Goal: Browse casually: Explore the website without a specific task or goal

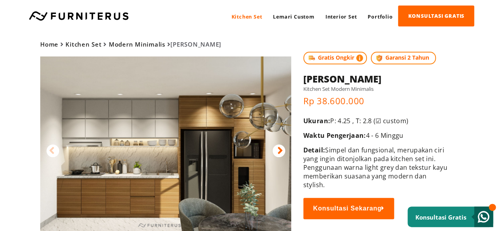
click at [158, 154] on img at bounding box center [165, 143] width 251 height 175
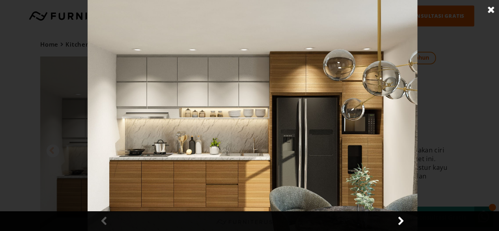
click at [493, 11] on link at bounding box center [491, 10] width 20 height 20
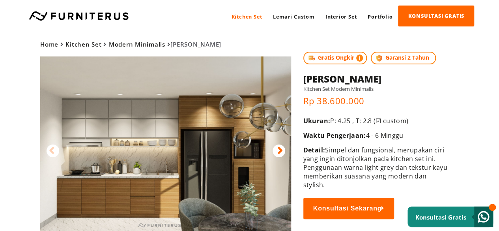
click at [277, 143] on img at bounding box center [165, 143] width 251 height 175
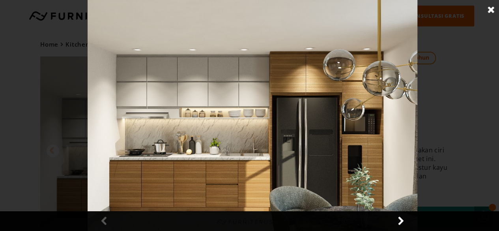
drag, startPoint x: 490, startPoint y: 10, endPoint x: 483, endPoint y: 56, distance: 47.0
click at [490, 12] on link at bounding box center [491, 10] width 20 height 20
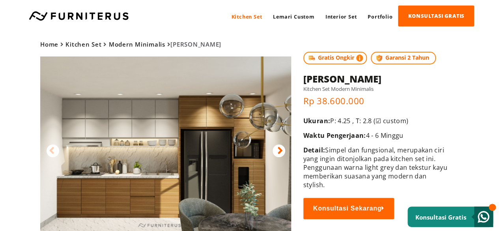
click at [281, 150] on icon at bounding box center [280, 150] width 6 height 11
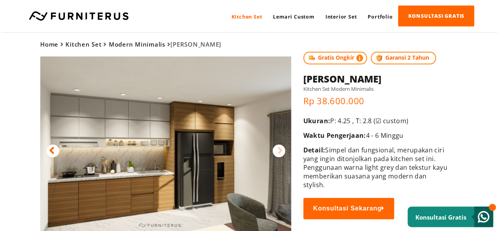
scroll to position [39, 0]
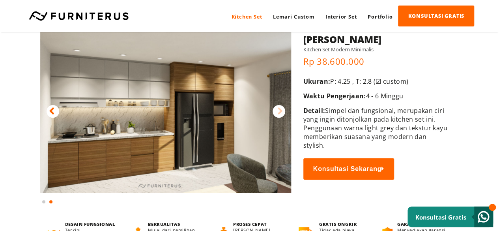
click at [52, 110] on icon at bounding box center [52, 110] width 6 height 11
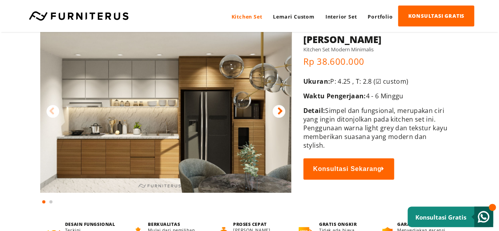
click at [282, 105] on div at bounding box center [165, 111] width 251 height 188
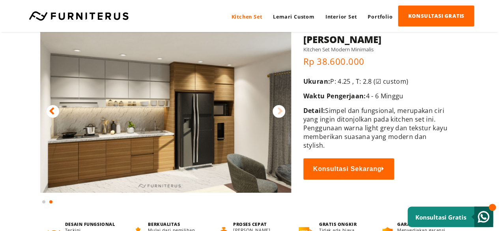
click at [52, 109] on icon at bounding box center [52, 110] width 6 height 11
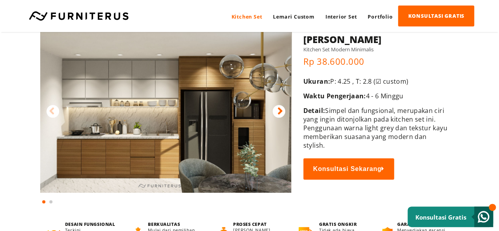
click at [277, 120] on img at bounding box center [165, 104] width 251 height 175
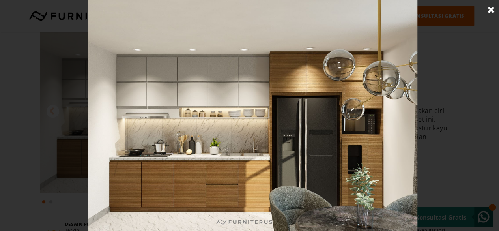
click at [381, 195] on img at bounding box center [253, 115] width 330 height 231
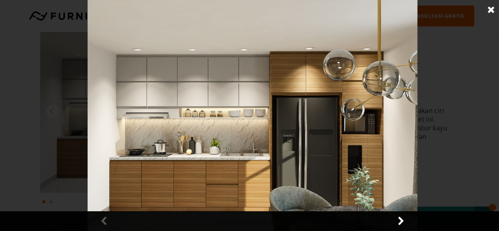
click at [401, 219] on link at bounding box center [400, 221] width 20 height 20
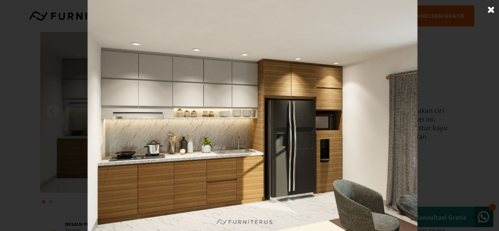
click at [285, 143] on img at bounding box center [253, 115] width 330 height 231
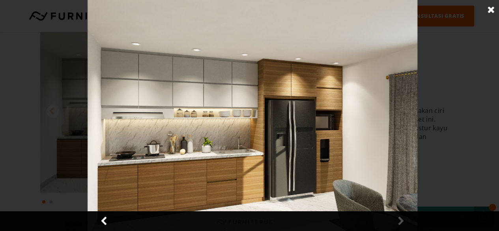
click at [101, 219] on link at bounding box center [105, 221] width 20 height 20
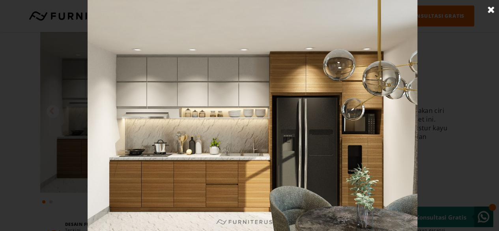
click at [326, 207] on img at bounding box center [253, 115] width 330 height 231
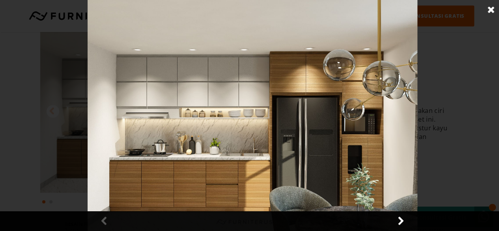
click at [398, 221] on link at bounding box center [400, 221] width 20 height 20
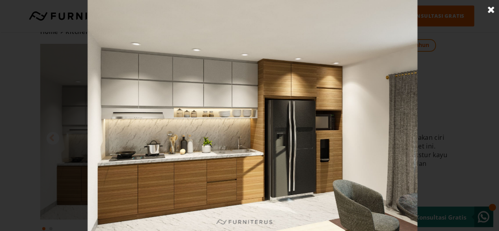
scroll to position [0, 0]
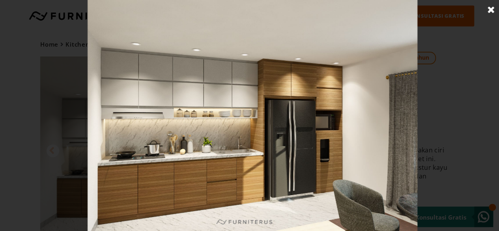
click at [417, 173] on div at bounding box center [252, 115] width 505 height 231
click at [130, 184] on img at bounding box center [253, 115] width 330 height 231
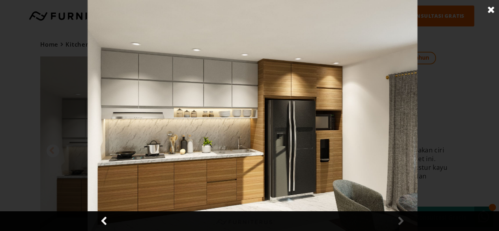
click at [104, 220] on link at bounding box center [105, 221] width 20 height 20
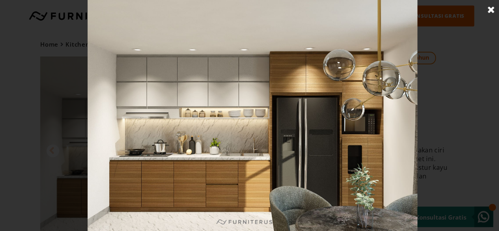
click at [400, 148] on img at bounding box center [253, 115] width 330 height 231
click at [398, 189] on img at bounding box center [253, 115] width 330 height 231
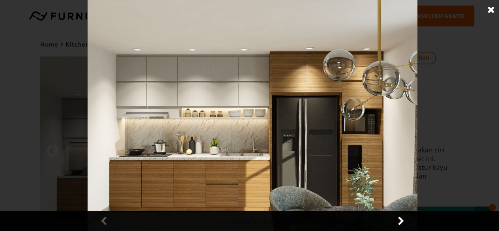
click at [400, 221] on link at bounding box center [400, 221] width 20 height 20
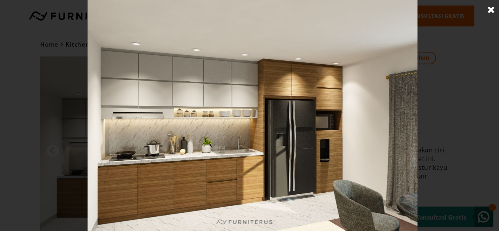
click at [332, 127] on img at bounding box center [253, 115] width 330 height 231
click at [213, 184] on img at bounding box center [253, 115] width 330 height 231
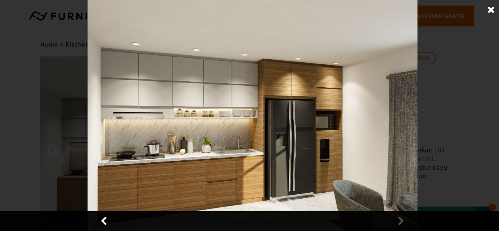
click at [101, 218] on link at bounding box center [105, 221] width 20 height 20
